Goal: Transaction & Acquisition: Purchase product/service

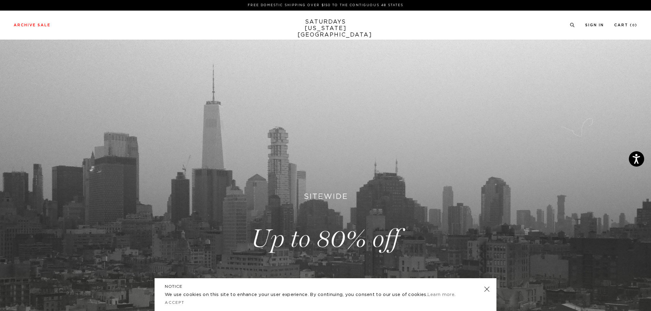
drag, startPoint x: 317, startPoint y: 221, endPoint x: 319, endPoint y: 216, distance: 5.2
click at [317, 221] on link at bounding box center [325, 239] width 651 height 399
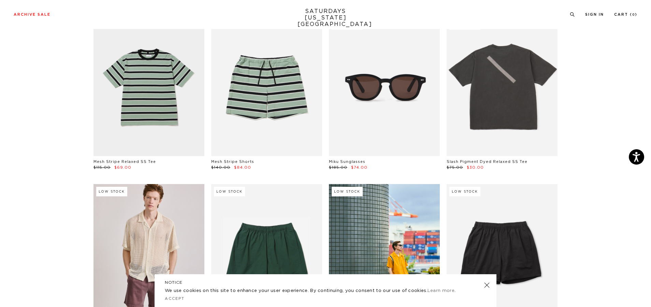
scroll to position [66, 0]
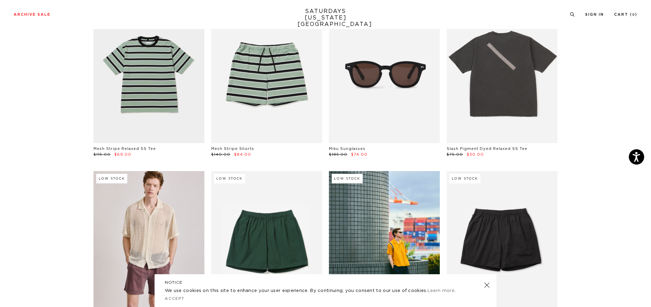
drag, startPoint x: 651, startPoint y: 3, endPoint x: 649, endPoint y: 14, distance: 10.6
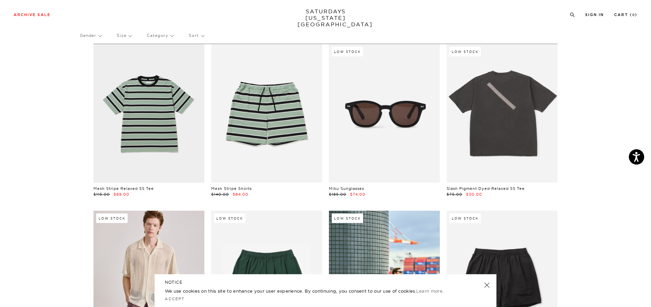
click at [487, 283] on link at bounding box center [487, 285] width 10 height 10
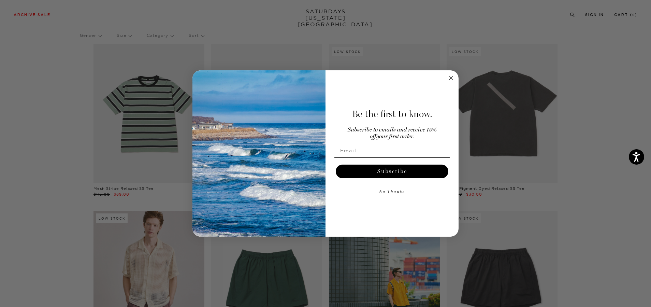
click at [450, 79] on circle "Close dialog" at bounding box center [452, 78] width 8 height 8
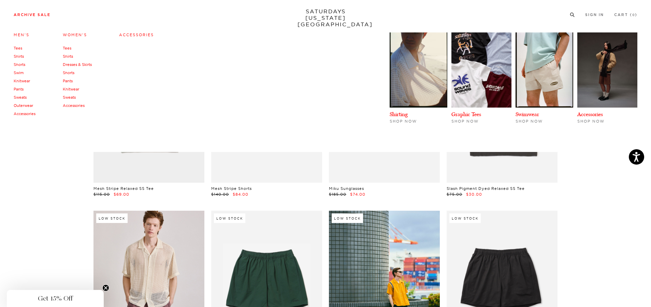
click at [71, 95] on link "Sweats" at bounding box center [69, 97] width 13 height 5
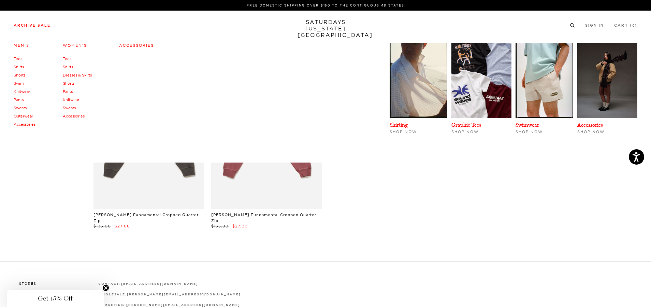
click at [70, 75] on link "Dresses & Skirts" at bounding box center [77, 75] width 29 height 5
